Goal: Information Seeking & Learning: Check status

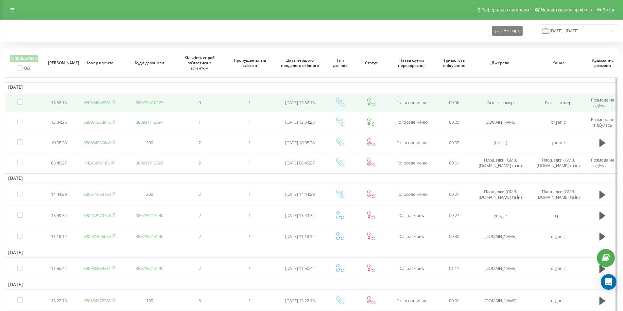
click at [106, 101] on link "380504643261" at bounding box center [96, 103] width 27 height 6
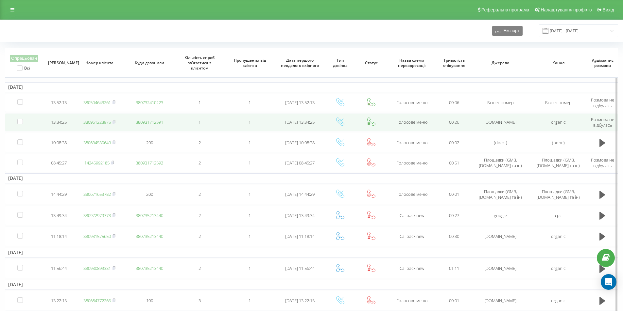
click at [97, 122] on link "380961223975" at bounding box center [96, 122] width 27 height 6
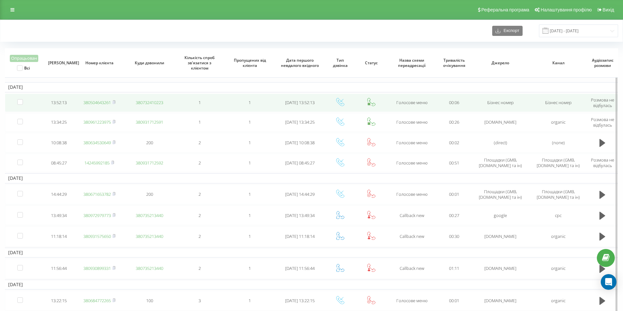
click at [106, 104] on link "380504643261" at bounding box center [96, 103] width 27 height 6
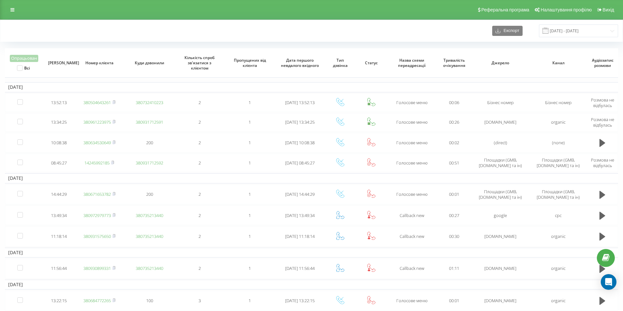
click at [109, 32] on div "Експорт [DATE] - [DATE]" at bounding box center [311, 31] width 613 height 13
click at [68, 33] on div "Експорт [DATE] - [DATE]" at bounding box center [311, 31] width 613 height 13
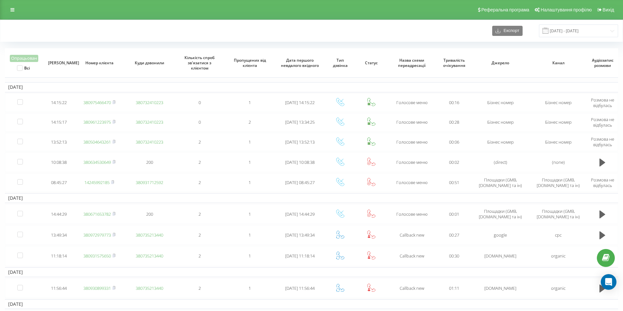
click at [179, 28] on div "Експорт 17.09.2025 - 23.09.2025" at bounding box center [311, 31] width 613 height 13
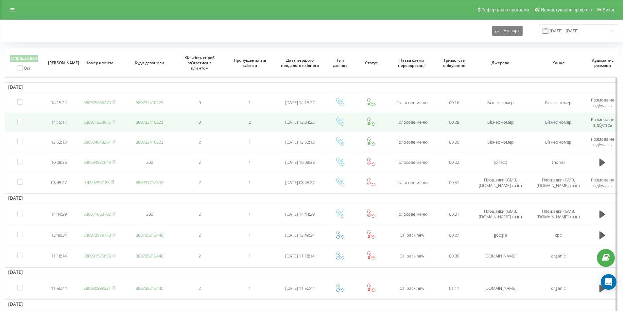
click at [100, 122] on link "380961223975" at bounding box center [96, 122] width 27 height 6
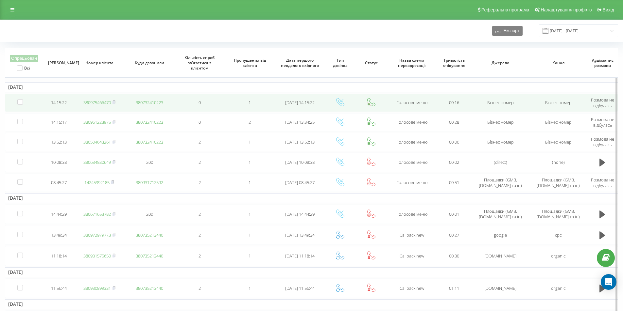
click at [97, 101] on link "380975466470" at bounding box center [96, 103] width 27 height 6
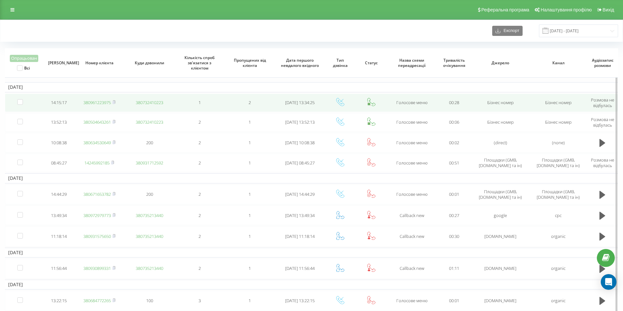
click at [98, 102] on link "380961223975" at bounding box center [96, 103] width 27 height 6
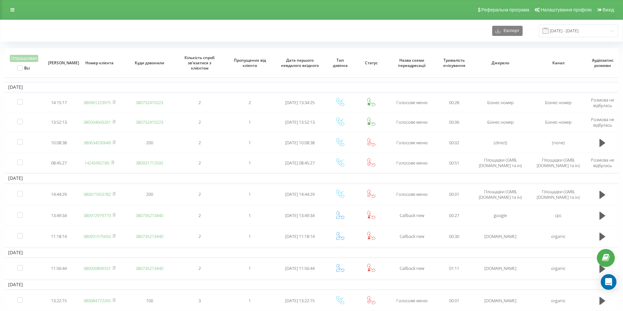
click at [101, 13] on div "Реферальна програма Налаштування профілю Вихід" at bounding box center [311, 10] width 623 height 20
drag, startPoint x: 95, startPoint y: 22, endPoint x: 288, endPoint y: 62, distance: 197.4
click at [95, 22] on div "Експорт 17.09.2025 - 23.09.2025" at bounding box center [311, 31] width 622 height 22
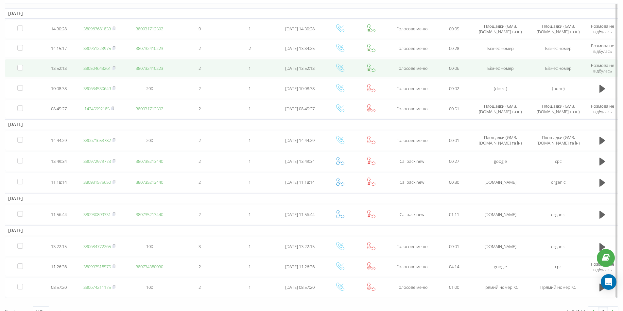
scroll to position [84, 0]
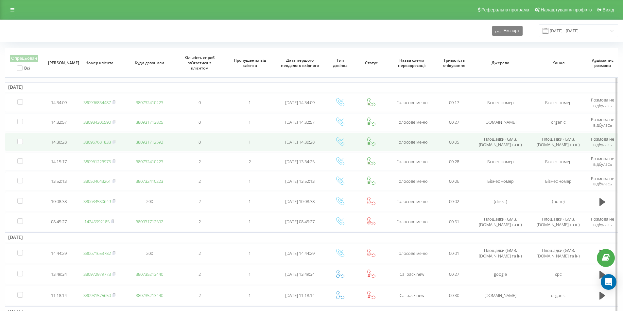
click at [102, 143] on link "380967681833" at bounding box center [96, 142] width 27 height 6
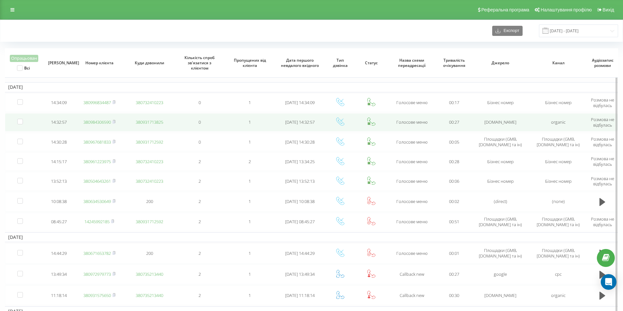
click at [95, 124] on link "380984306590" at bounding box center [96, 122] width 27 height 6
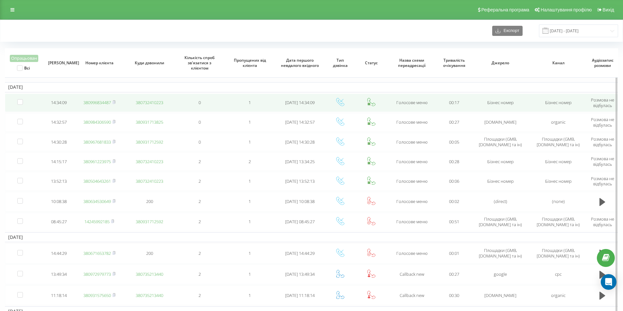
click at [106, 103] on link "380996834487" at bounding box center [96, 103] width 27 height 6
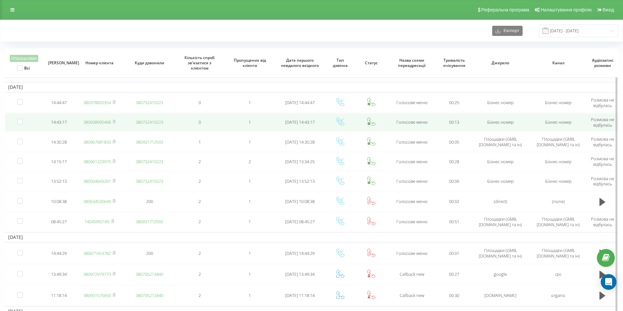
click at [108, 124] on link "380938990468" at bounding box center [96, 122] width 27 height 6
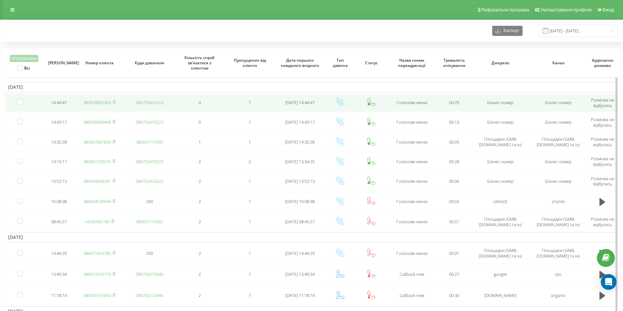
click at [107, 103] on link "380978820354" at bounding box center [96, 103] width 27 height 6
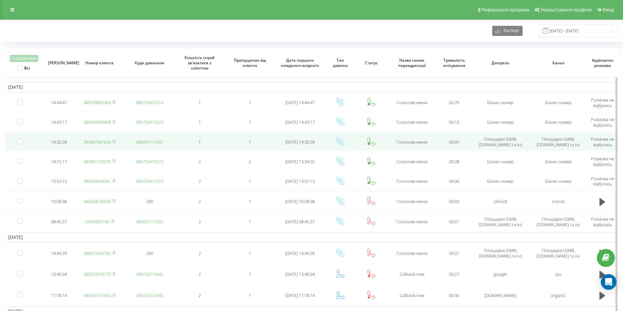
click at [108, 144] on link "380967681833" at bounding box center [96, 142] width 27 height 6
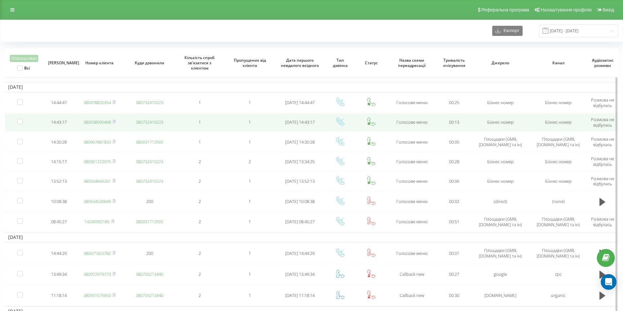
click at [93, 122] on link "380938990468" at bounding box center [96, 122] width 27 height 6
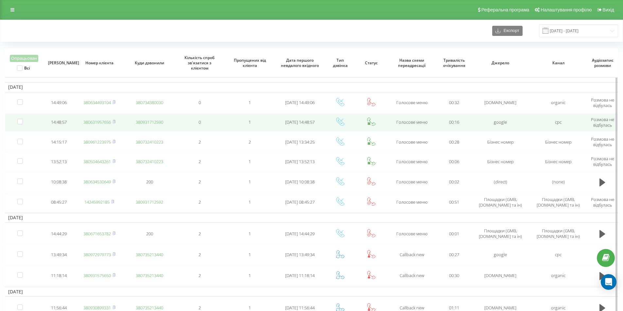
click at [104, 123] on link "380631957656" at bounding box center [96, 122] width 27 height 6
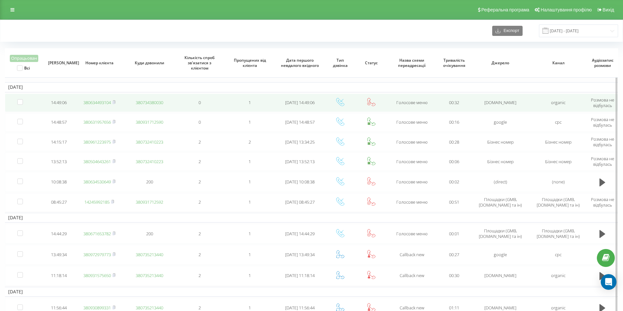
click at [100, 103] on link "380634493104" at bounding box center [96, 103] width 27 height 6
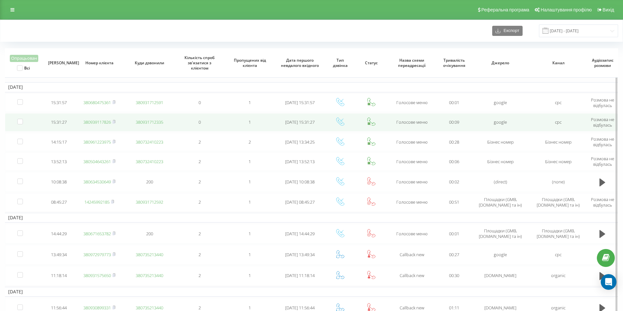
click at [108, 122] on link "380939117826" at bounding box center [96, 122] width 27 height 6
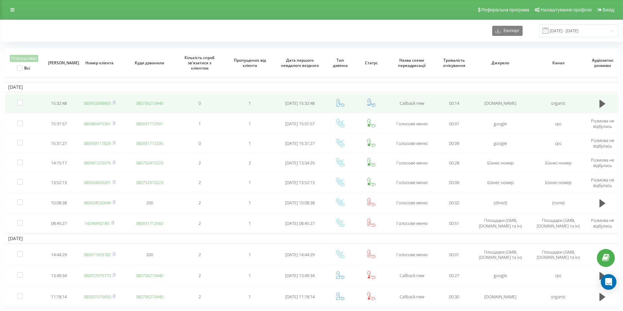
click at [103, 105] on link "380933368905" at bounding box center [96, 103] width 27 height 6
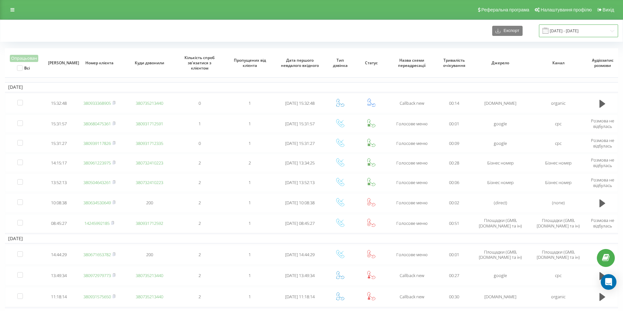
click at [570, 31] on input "[DATE] - [DATE]" at bounding box center [578, 31] width 79 height 13
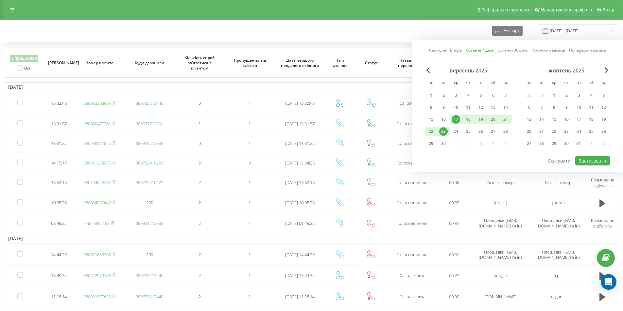
click at [483, 48] on link "Останні 7 днів" at bounding box center [479, 50] width 28 height 6
click at [594, 161] on button "Застосувати" at bounding box center [592, 160] width 35 height 9
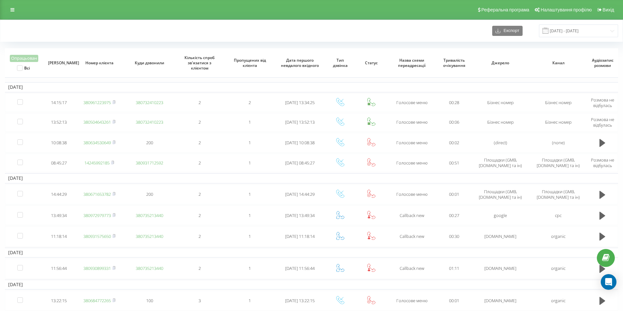
drag, startPoint x: 103, startPoint y: 37, endPoint x: 112, endPoint y: 30, distance: 12.2
click at [103, 37] on div "Експорт [DATE] - [DATE]" at bounding box center [311, 31] width 613 height 13
click at [69, 28] on div "Експорт 17.09.2025 - 23.09.2025" at bounding box center [311, 31] width 622 height 22
drag, startPoint x: 74, startPoint y: 26, endPoint x: 116, endPoint y: 2, distance: 48.8
click at [74, 26] on div "Експорт 17.09.2025 - 23.09.2025" at bounding box center [311, 31] width 613 height 13
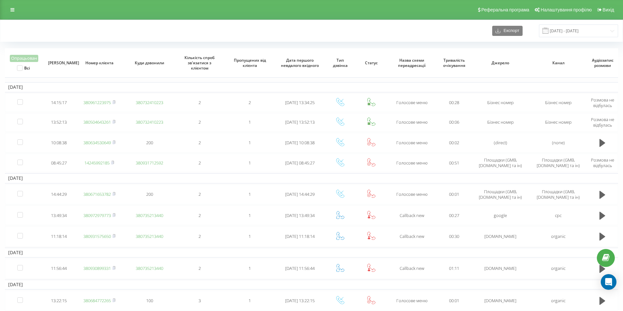
click at [103, 38] on div "Експорт [DATE] - [DATE]" at bounding box center [311, 31] width 622 height 22
click at [119, 5] on div "Реферальна програма Налаштування профілю Вихід" at bounding box center [311, 10] width 623 height 20
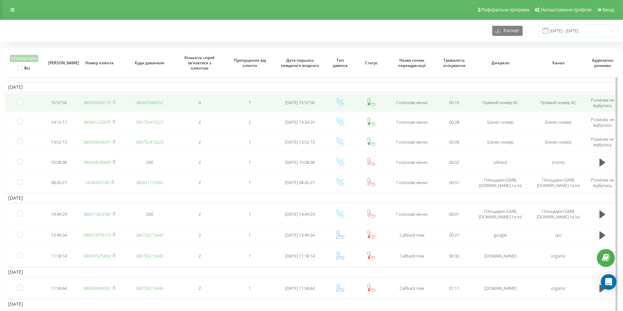
click at [106, 103] on link "380935003170" at bounding box center [96, 103] width 27 height 6
